Goal: Check status: Check status

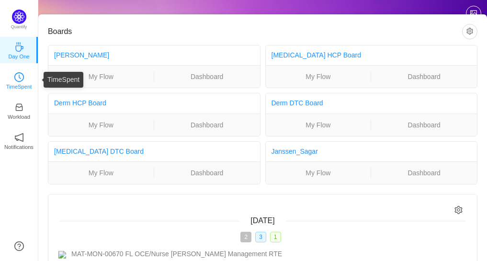
click at [18, 85] on p "TimeSpent" at bounding box center [19, 86] width 26 height 9
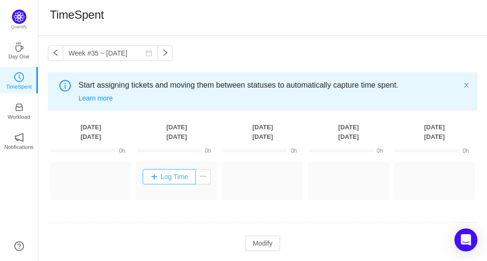
scroll to position [29, 0]
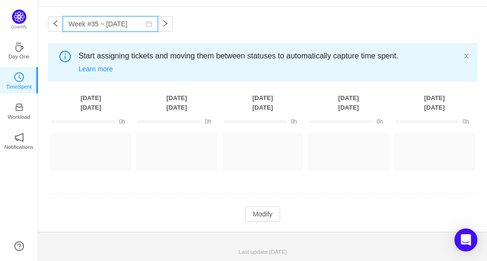
click at [109, 24] on input "Week #35 ~ [DATE]" at bounding box center [110, 23] width 95 height 15
click at [164, 194] on td at bounding box center [262, 193] width 429 height 24
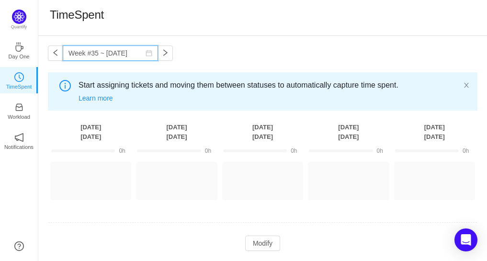
click at [113, 55] on input "Week #35 ~ [DATE]" at bounding box center [110, 52] width 95 height 15
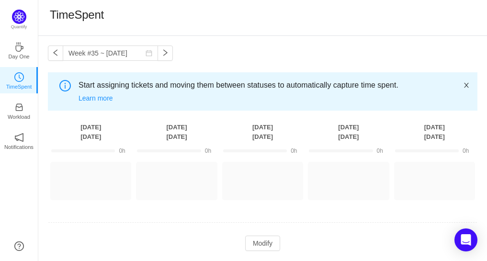
click at [467, 85] on icon "icon: close" at bounding box center [466, 85] width 7 height 7
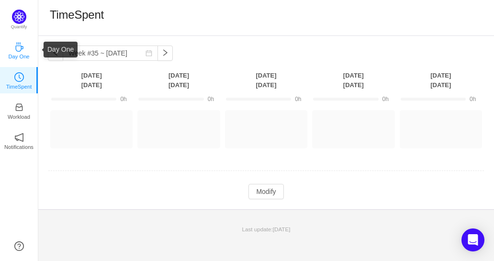
click at [19, 48] on icon "icon: coffee" at bounding box center [19, 47] width 10 height 10
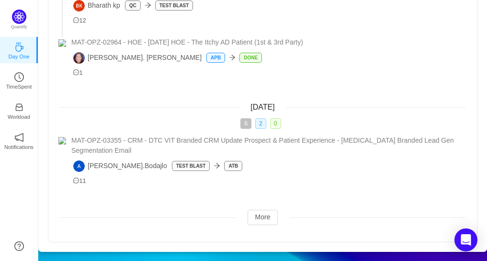
scroll to position [415, 0]
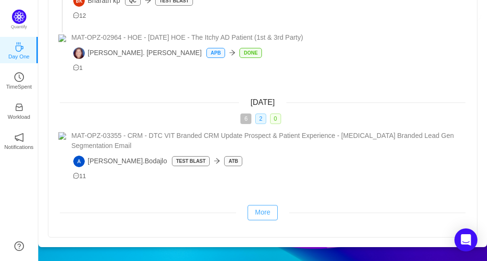
click at [266, 209] on button "More" at bounding box center [262, 212] width 31 height 15
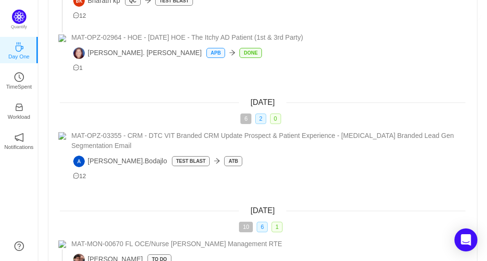
scroll to position [624, 0]
